Goal: Transaction & Acquisition: Purchase product/service

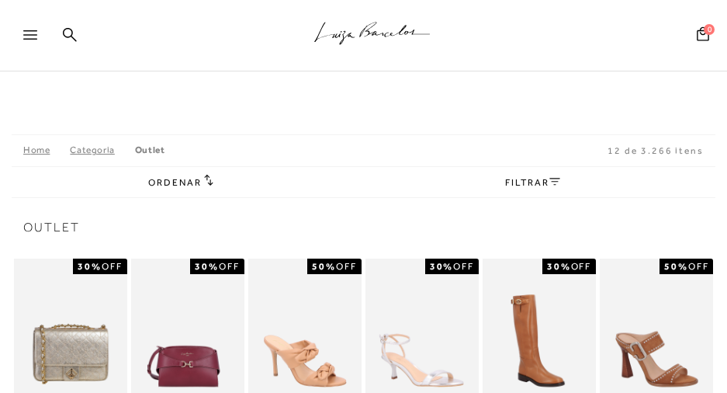
click at [23, 38] on icon at bounding box center [30, 34] width 14 height 9
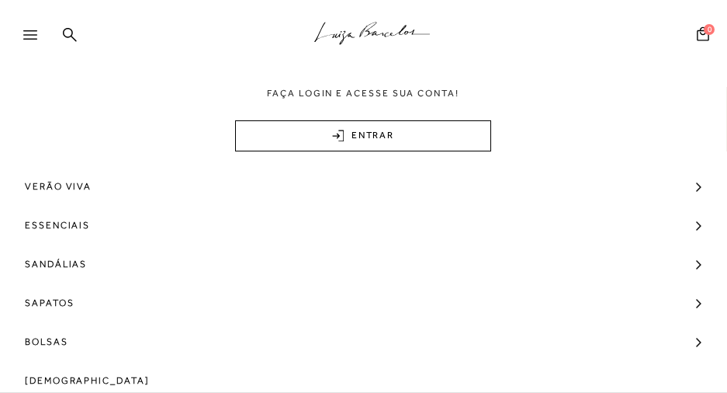
click at [359, 48] on icon ".a{fill-rule:evenodd;stroke:#000!important;stroke-width:0!important;}" at bounding box center [372, 33] width 116 height 33
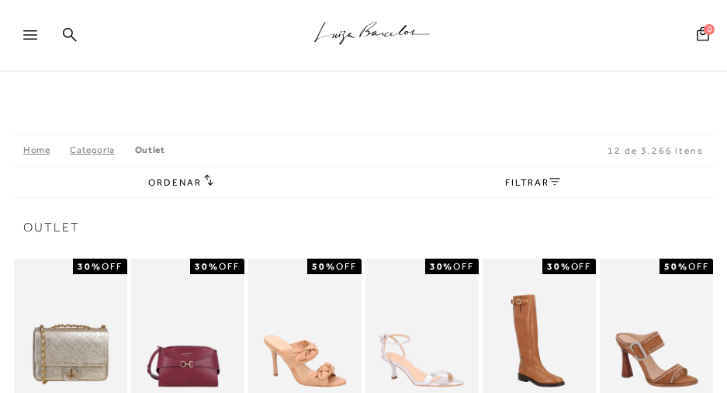
click at [364, 33] on icon at bounding box center [372, 30] width 24 height 16
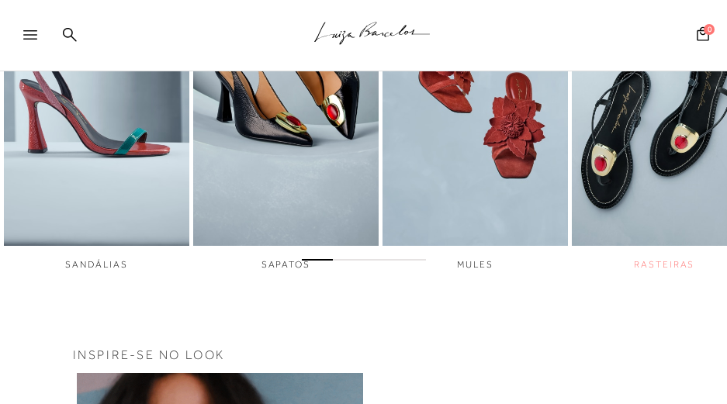
scroll to position [466, 0]
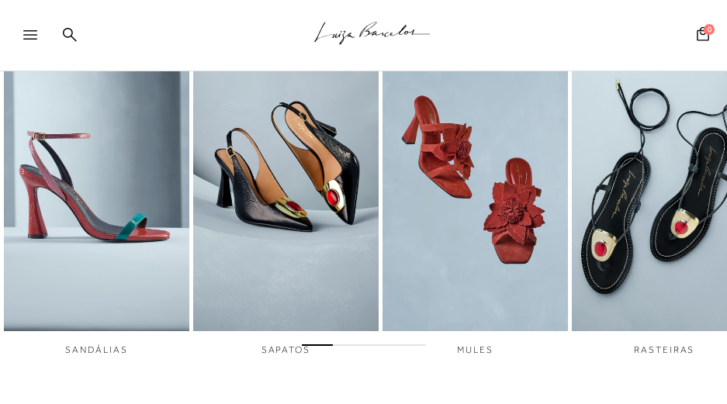
click at [357, 351] on div at bounding box center [363, 343] width 727 height 16
click at [339, 346] on span "Go to slide 2" at bounding box center [348, 346] width 31 height 2
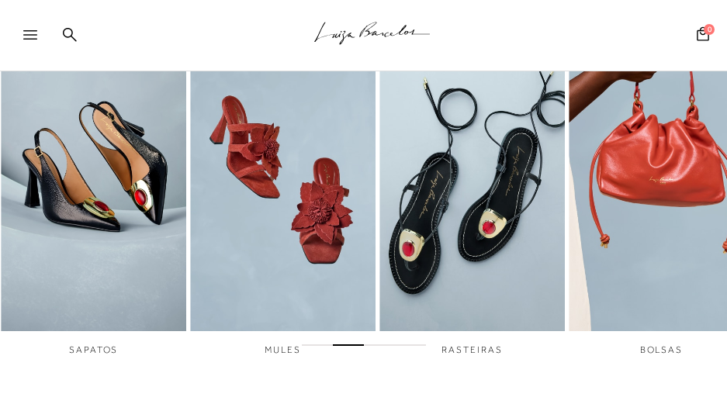
click at [363, 349] on div at bounding box center [363, 343] width 727 height 16
click at [378, 346] on span "Go to slide 3" at bounding box center [379, 346] width 31 height 2
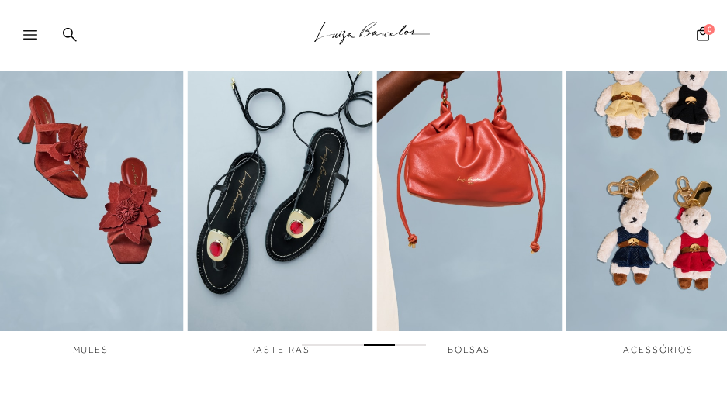
click at [408, 351] on div at bounding box center [363, 343] width 727 height 16
click at [406, 351] on div at bounding box center [363, 343] width 727 height 16
click at [411, 349] on div at bounding box center [363, 343] width 727 height 16
click at [416, 346] on span "Go to slide 4" at bounding box center [410, 346] width 31 height 2
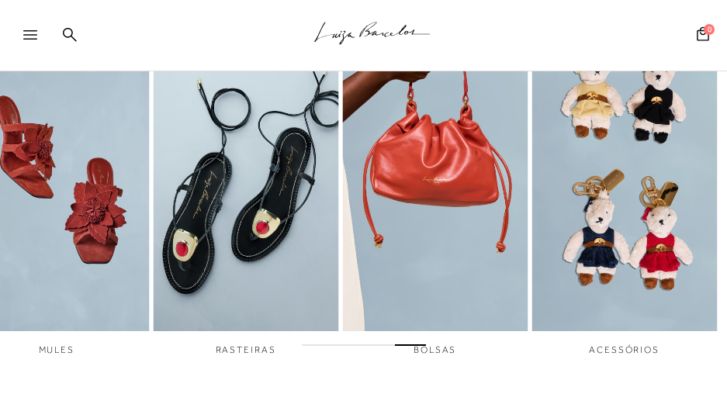
click at [416, 346] on span "Go to slide 4" at bounding box center [410, 346] width 31 height 2
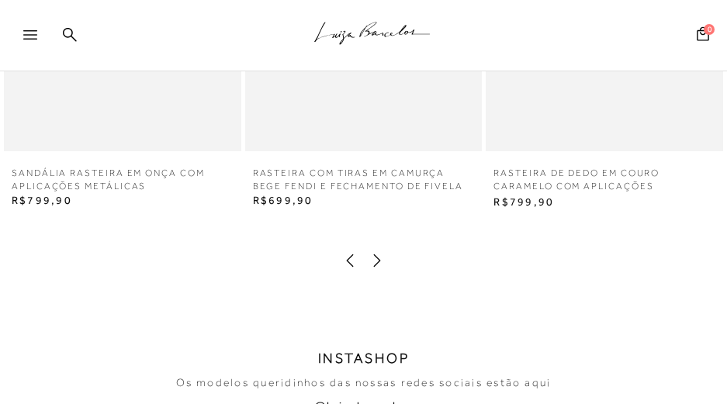
scroll to position [2252, 0]
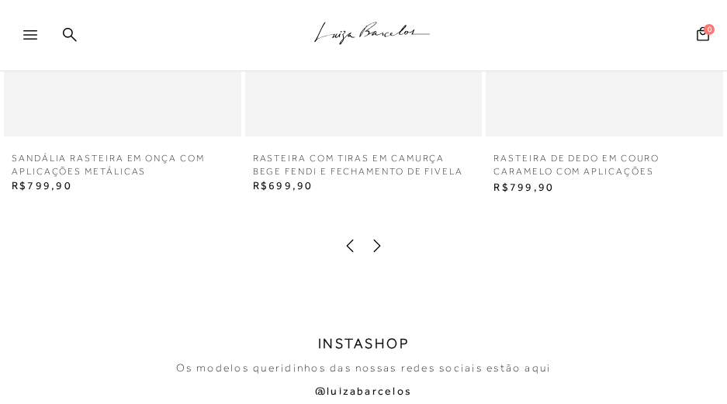
click at [384, 248] on icon at bounding box center [378, 246] width 16 height 16
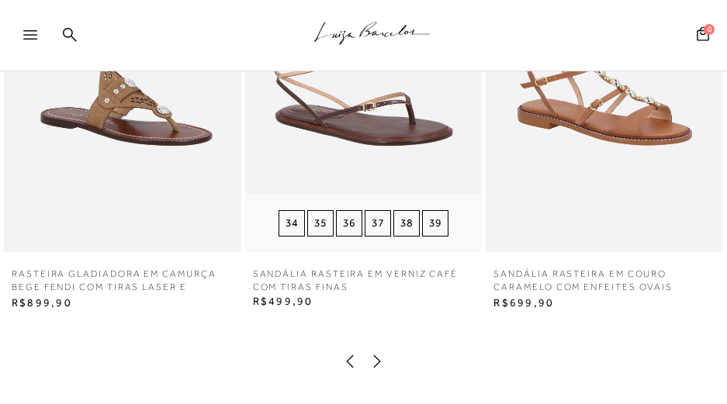
scroll to position [2174, 0]
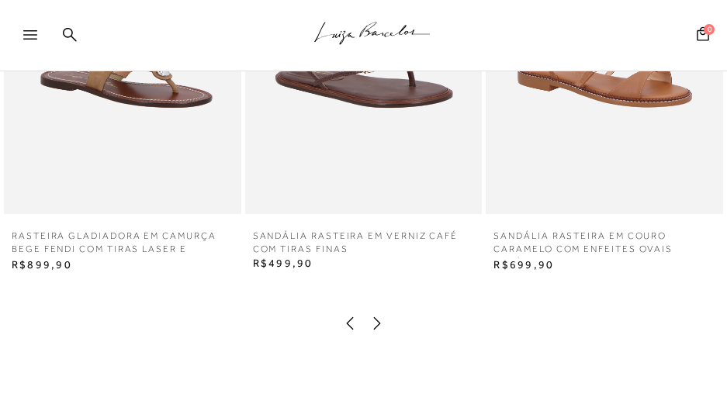
click at [374, 329] on icon at bounding box center [378, 324] width 16 height 16
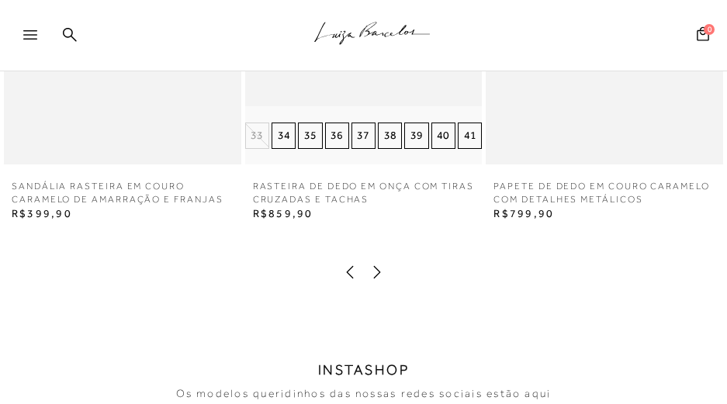
scroll to position [2252, 0]
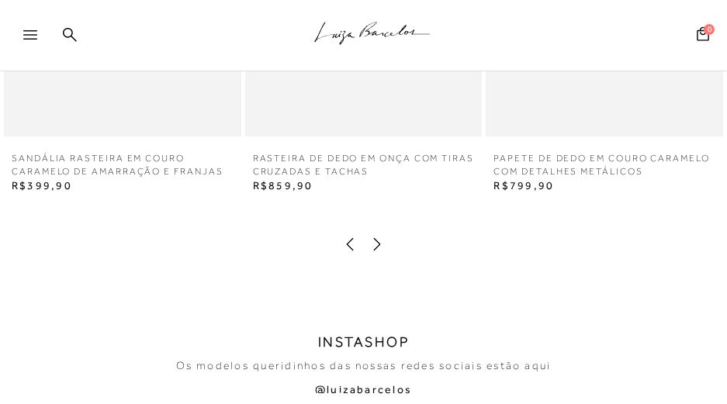
click at [385, 253] on div at bounding box center [364, 247] width 696 height 20
click at [378, 250] on icon at bounding box center [378, 245] width 16 height 16
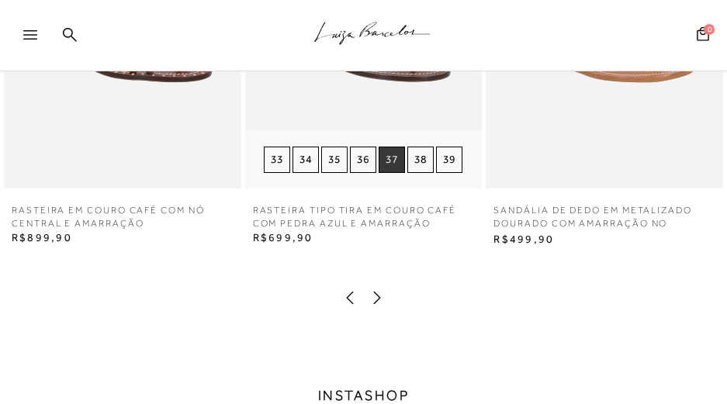
scroll to position [2329, 0]
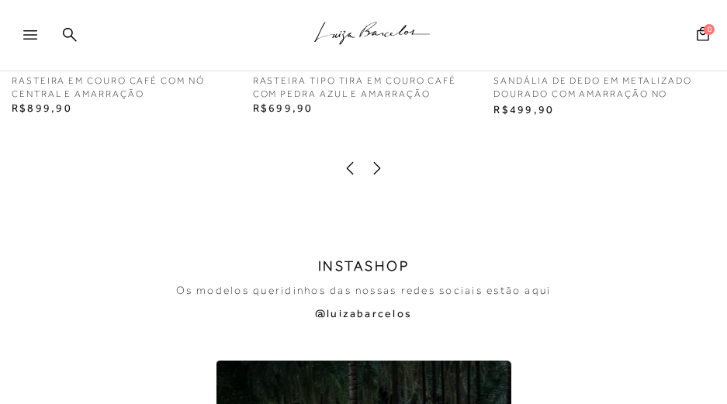
click at [377, 175] on icon at bounding box center [377, 168] width 7 height 12
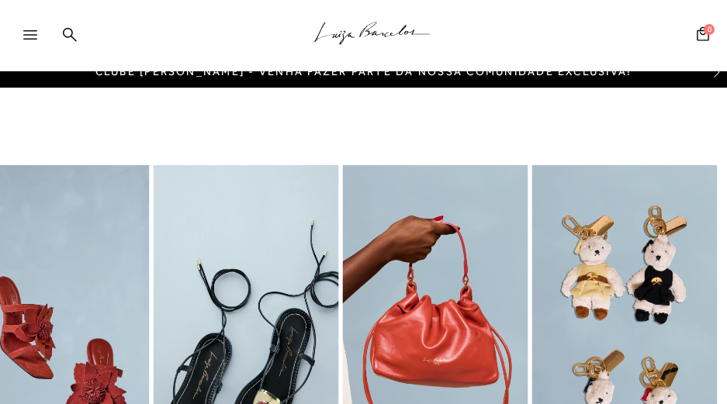
scroll to position [311, 0]
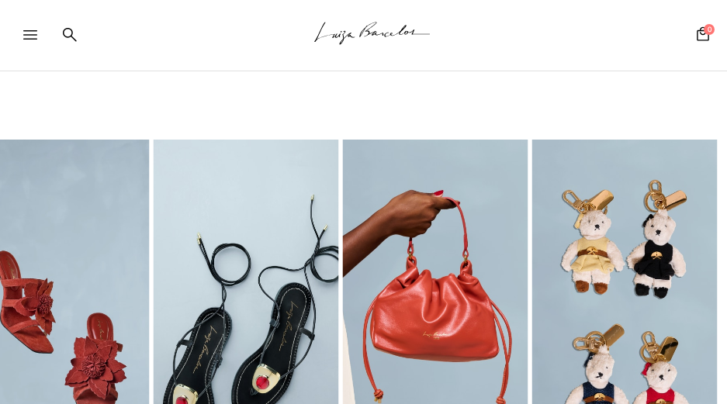
click at [519, 309] on img "5 / 6" at bounding box center [435, 314] width 186 height 348
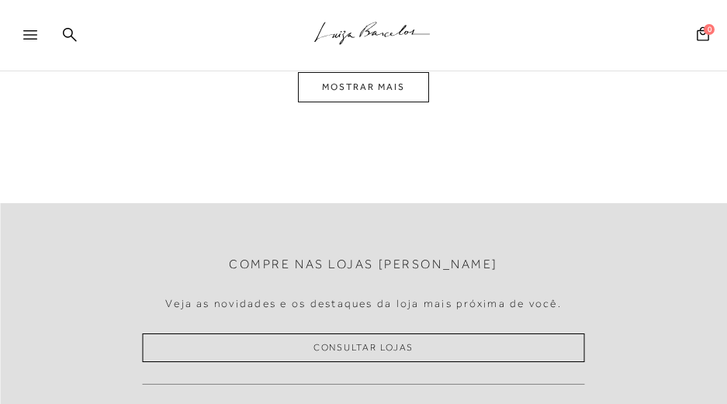
scroll to position [776, 0]
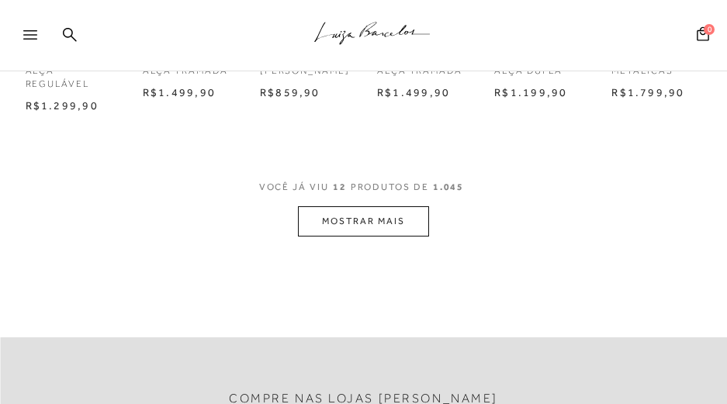
click at [410, 225] on button "MOSTRAR MAIS" at bounding box center [363, 222] width 130 height 30
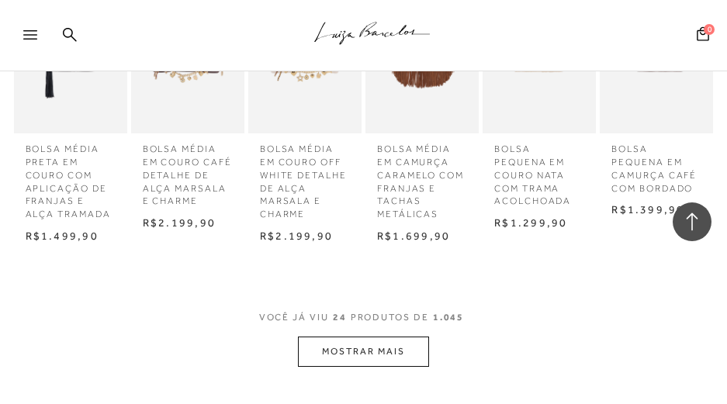
scroll to position [1475, 0]
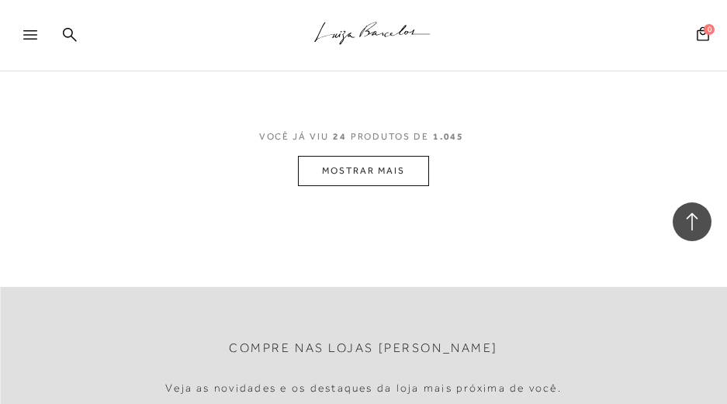
click at [416, 176] on button "MOSTRAR MAIS" at bounding box center [363, 171] width 130 height 30
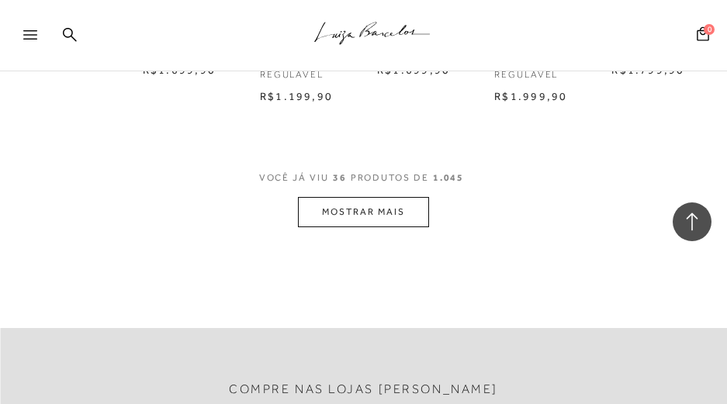
scroll to position [2096, 0]
click at [391, 212] on button "MOSTRAR MAIS" at bounding box center [363, 211] width 130 height 30
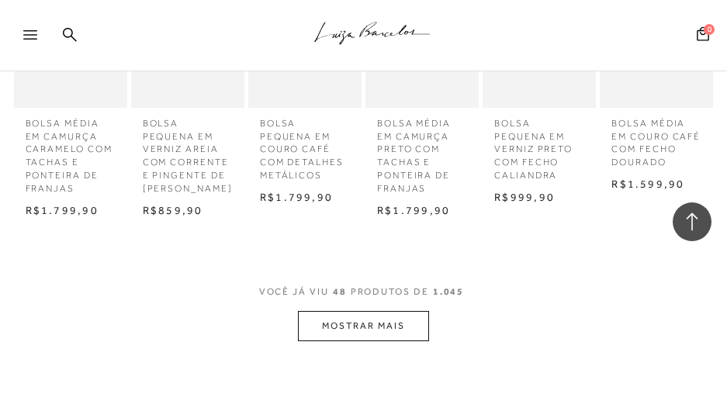
scroll to position [2640, 0]
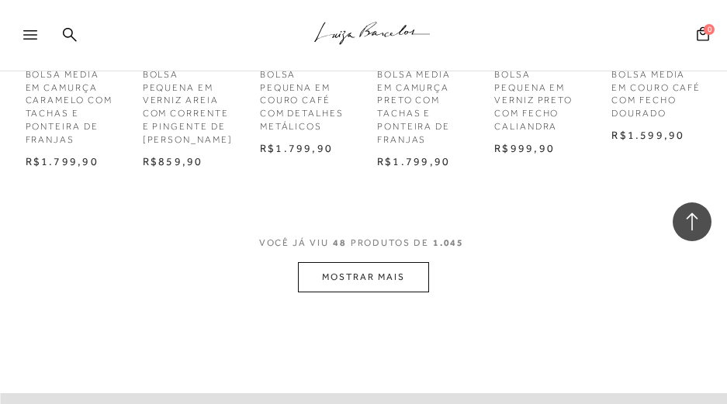
click at [388, 293] on button "MOSTRAR MAIS" at bounding box center [363, 277] width 130 height 30
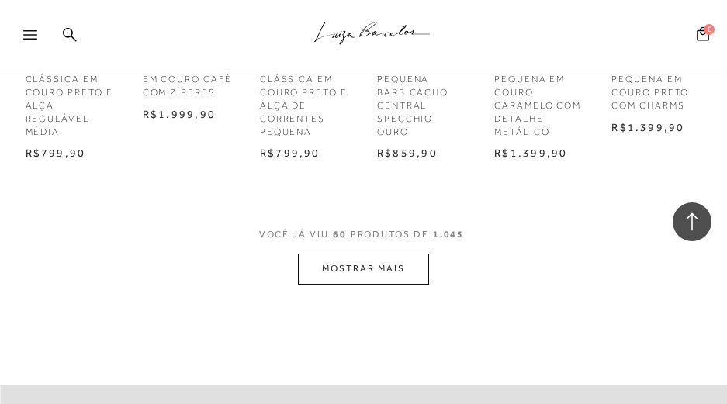
scroll to position [3261, 0]
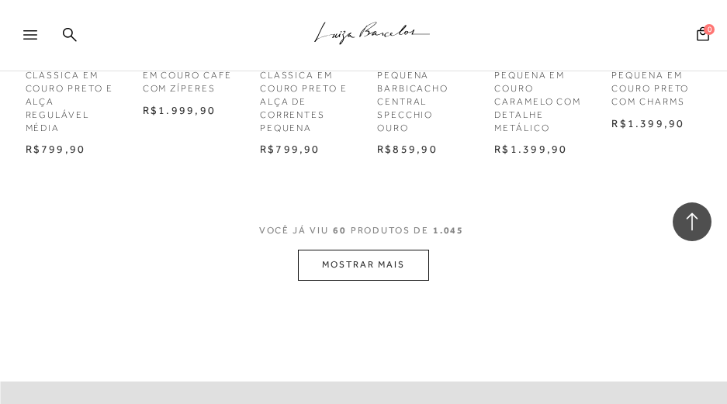
click at [400, 267] on button "MOSTRAR MAIS" at bounding box center [363, 265] width 130 height 30
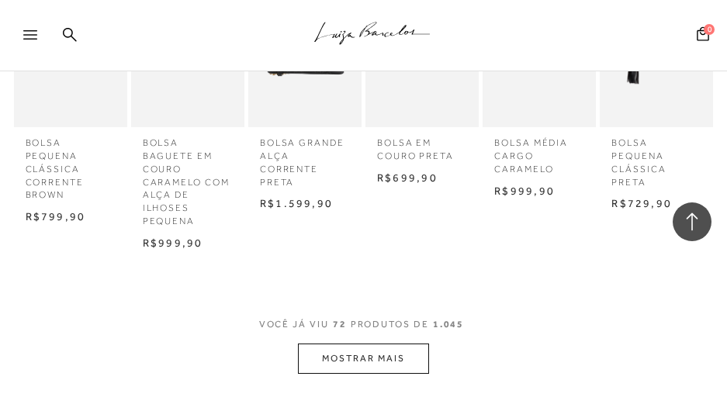
scroll to position [3804, 0]
click at [386, 361] on button "MOSTRAR MAIS" at bounding box center [363, 357] width 130 height 30
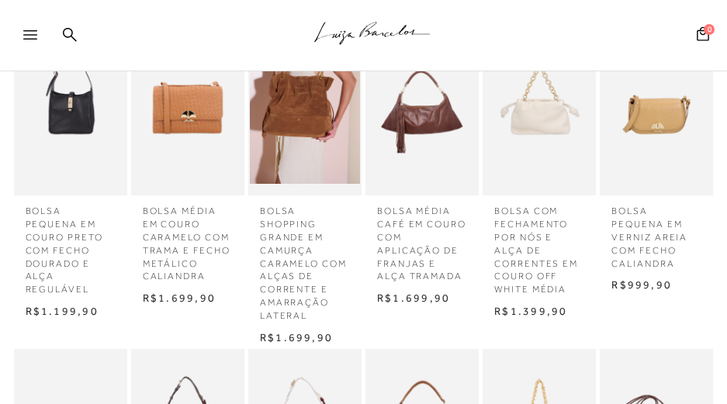
scroll to position [0, 0]
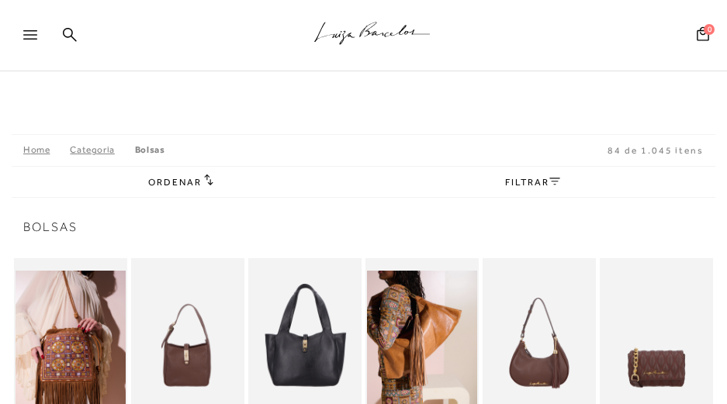
click at [31, 40] on div at bounding box center [37, 39] width 28 height 23
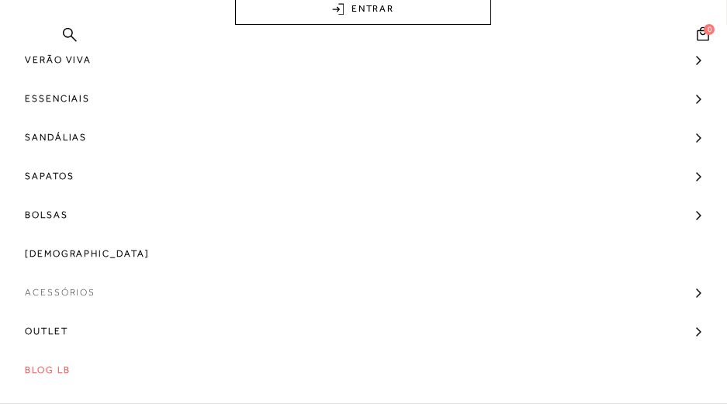
scroll to position [155, 0]
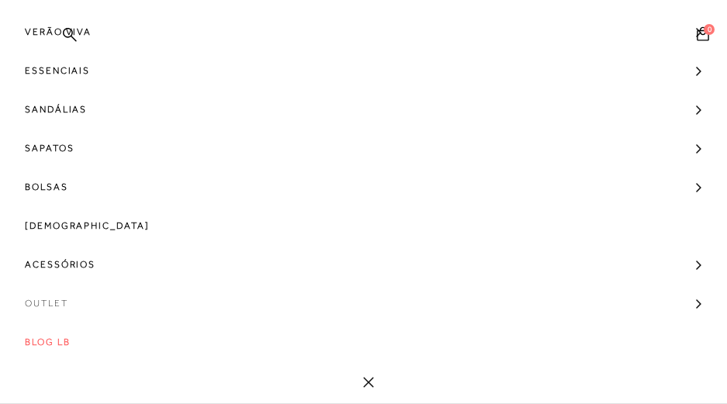
click at [55, 304] on span "Outlet" at bounding box center [46, 303] width 43 height 39
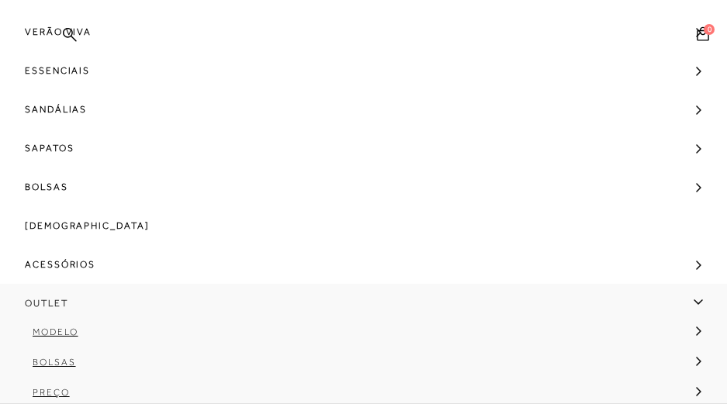
scroll to position [43, 0]
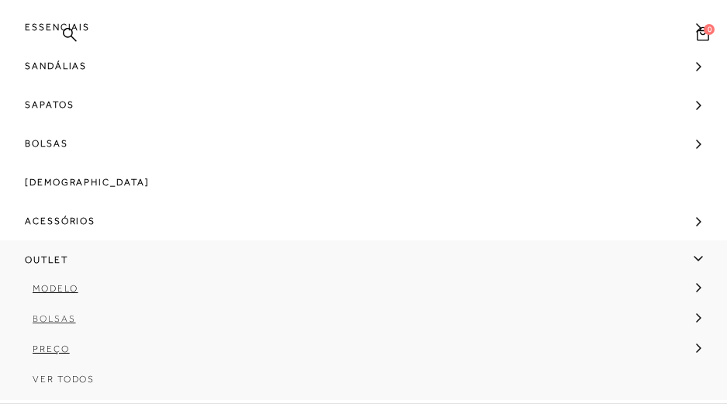
click at [60, 321] on span "Bolsas" at bounding box center [54, 319] width 43 height 11
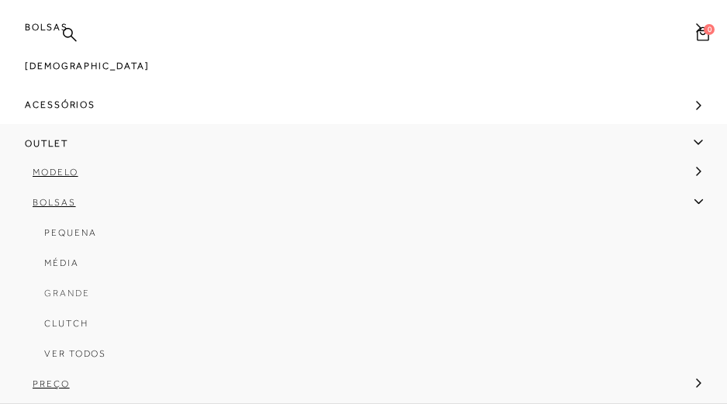
scroll to position [195, 0]
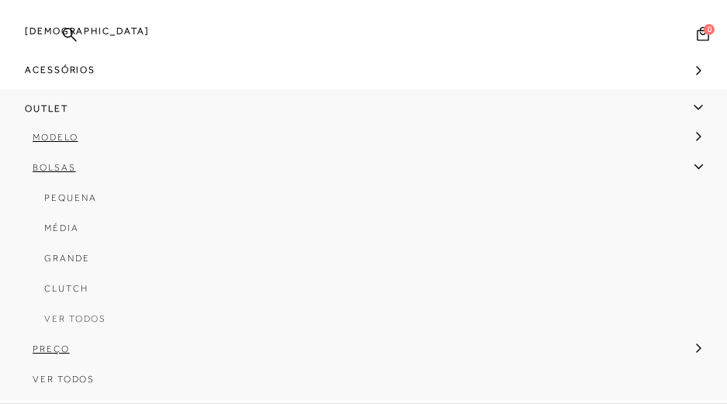
click at [60, 321] on span "Ver Todos" at bounding box center [75, 319] width 62 height 11
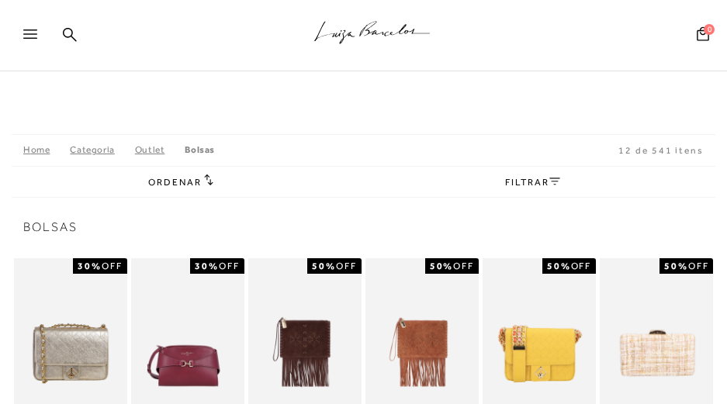
click at [207, 174] on icon at bounding box center [208, 180] width 9 height 12
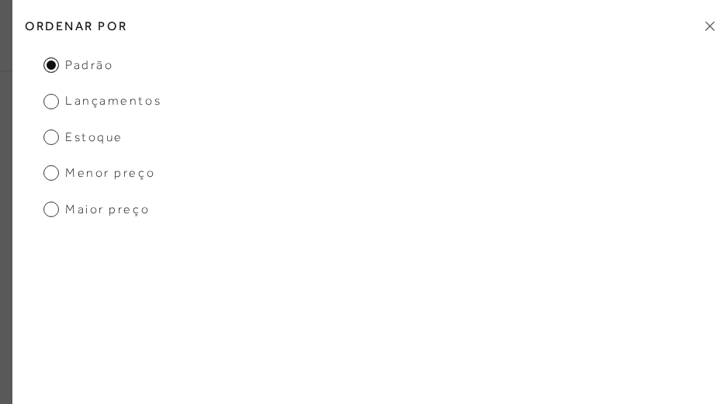
click at [128, 175] on span "Menor preço" at bounding box center [99, 173] width 112 height 17
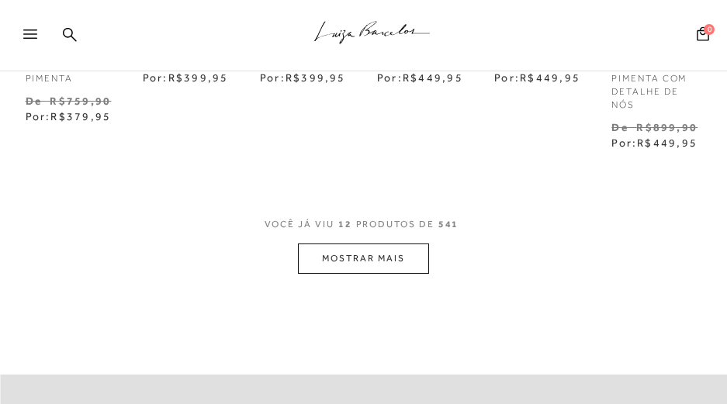
scroll to position [776, 0]
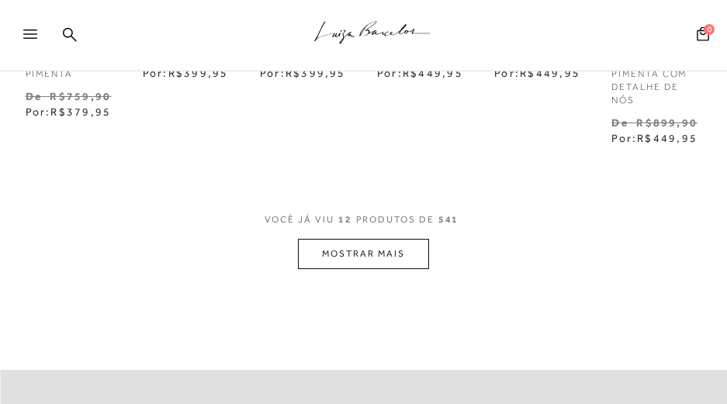
click at [415, 252] on button "MOSTRAR MAIS" at bounding box center [363, 254] width 130 height 30
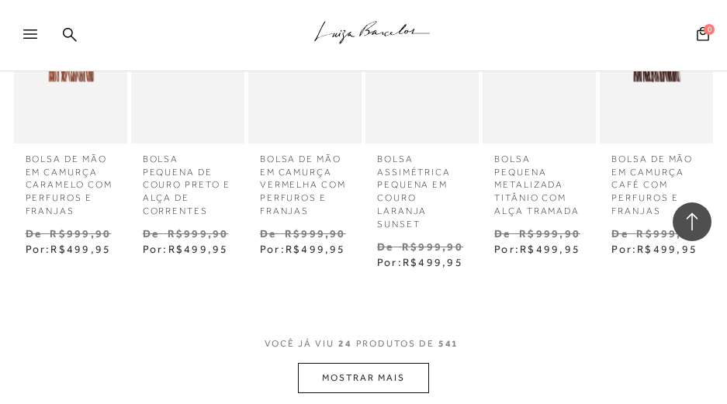
scroll to position [1475, 0]
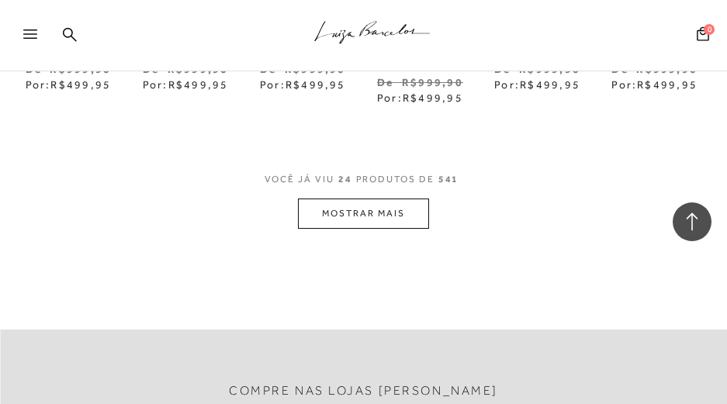
click at [406, 214] on button "MOSTRAR MAIS" at bounding box center [363, 214] width 130 height 30
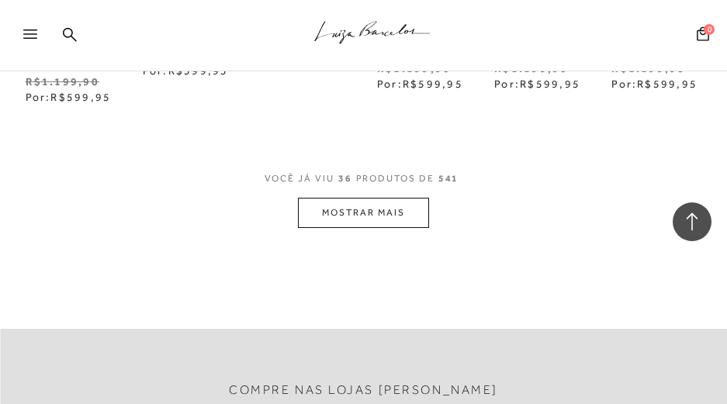
scroll to position [2174, 0]
click at [343, 214] on button "MOSTRAR MAIS" at bounding box center [363, 212] width 130 height 30
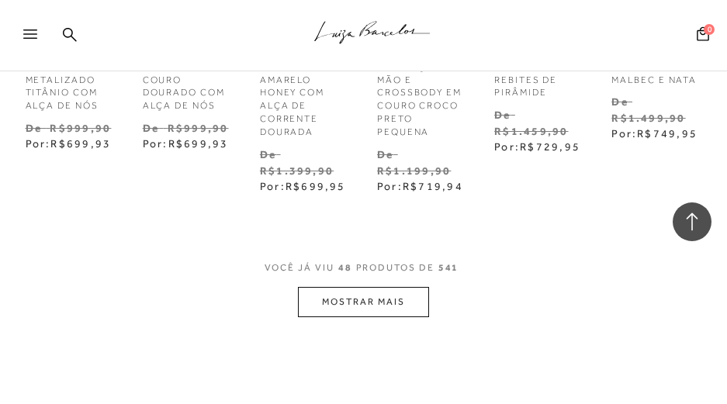
scroll to position [2795, 0]
click at [427, 298] on button "MOSTRAR MAIS" at bounding box center [363, 301] width 130 height 30
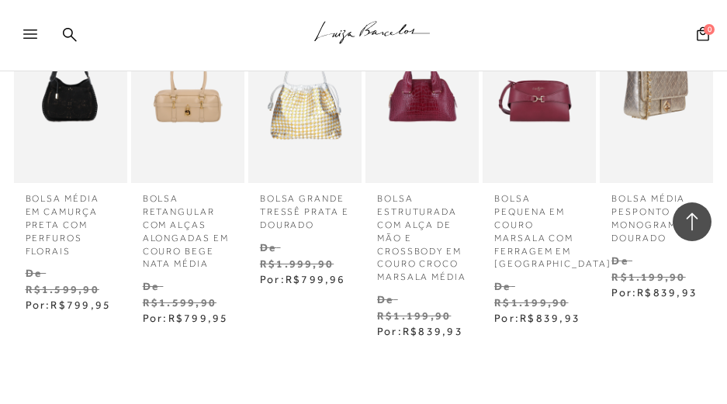
scroll to position [3494, 0]
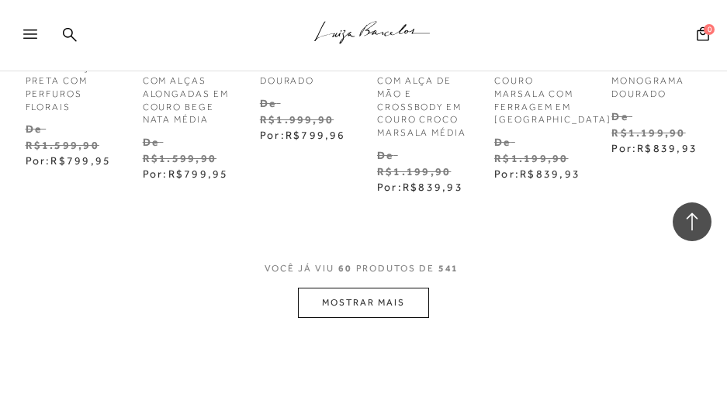
click at [430, 311] on div "VOCÊ JÁ VIU 60 PRODUTOS DE 541 MOSTRAR MAIS" at bounding box center [364, 289] width 704 height 58
click at [409, 318] on button "MOSTRAR MAIS" at bounding box center [363, 303] width 130 height 30
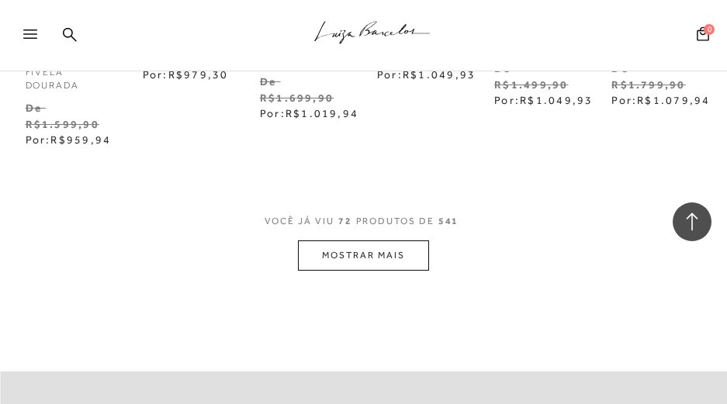
scroll to position [4348, 0]
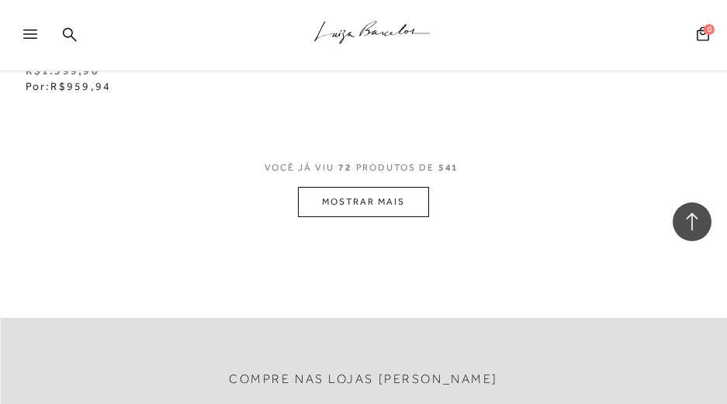
click at [338, 217] on button "MOSTRAR MAIS" at bounding box center [363, 202] width 130 height 30
